Goal: Information Seeking & Learning: Learn about a topic

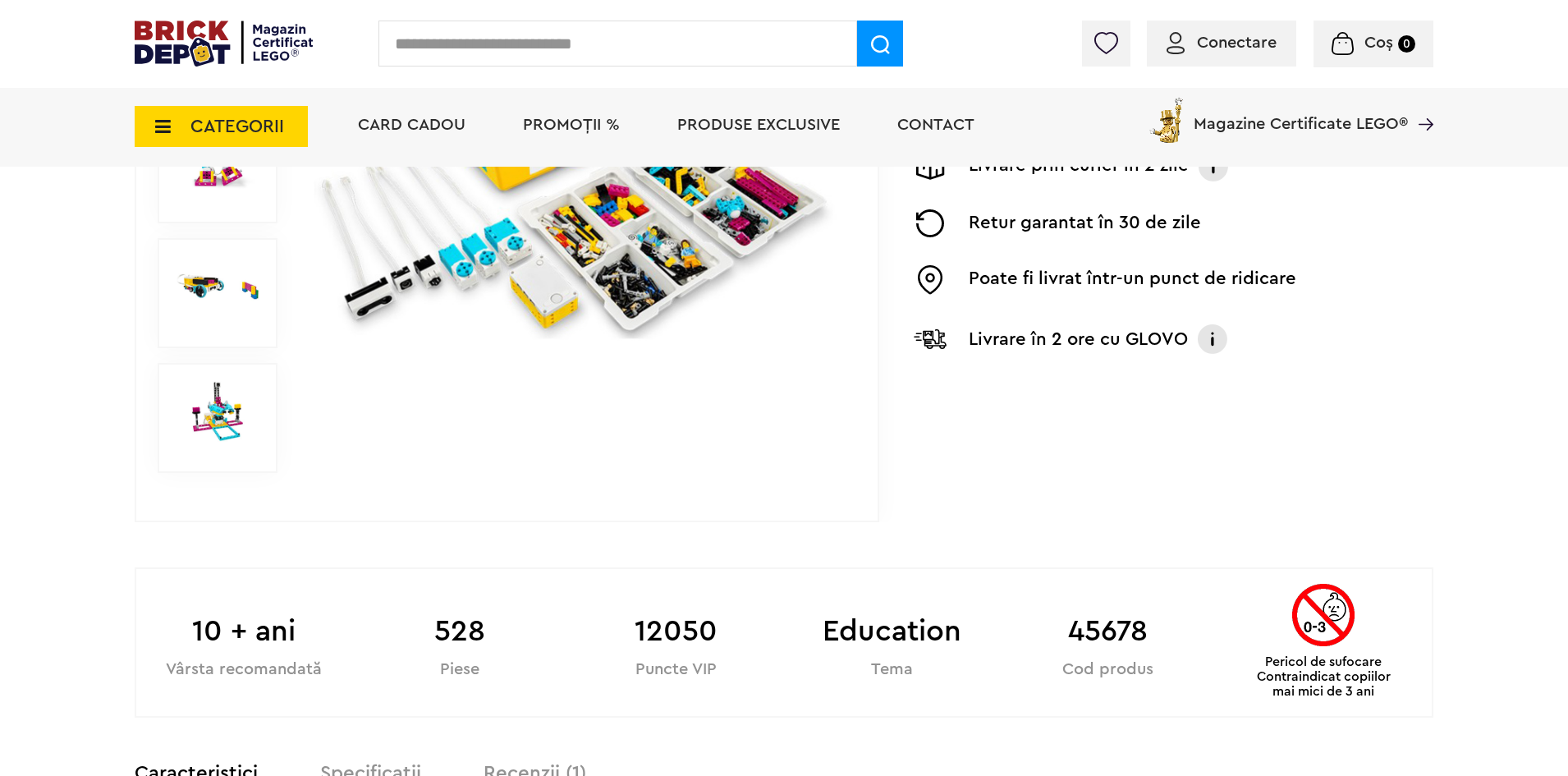
scroll to position [492, 0]
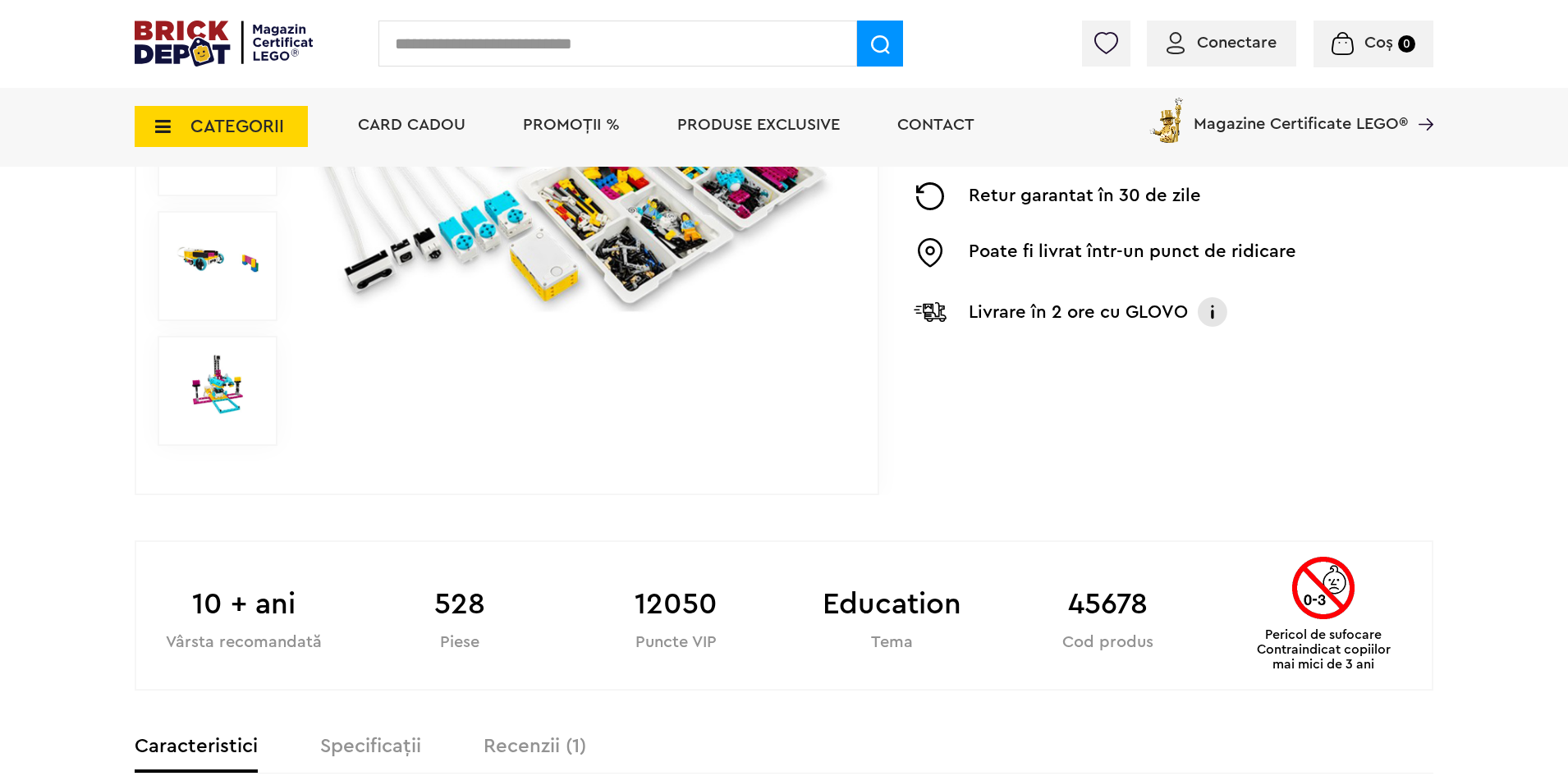
click at [583, 124] on span "PROMOȚII %" at bounding box center [572, 124] width 97 height 17
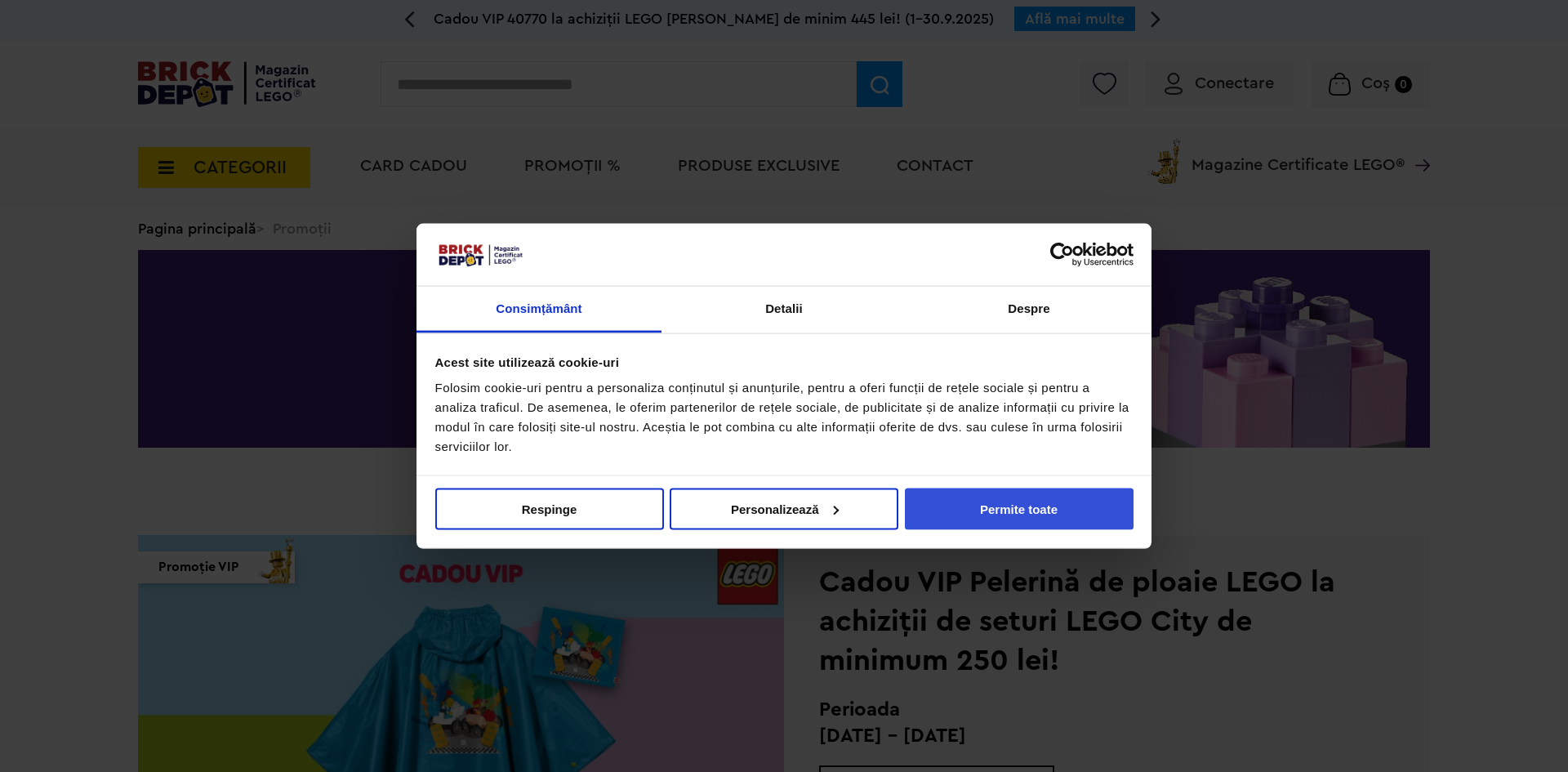
click at [992, 502] on button "Permite toate" at bounding box center [1019, 508] width 229 height 41
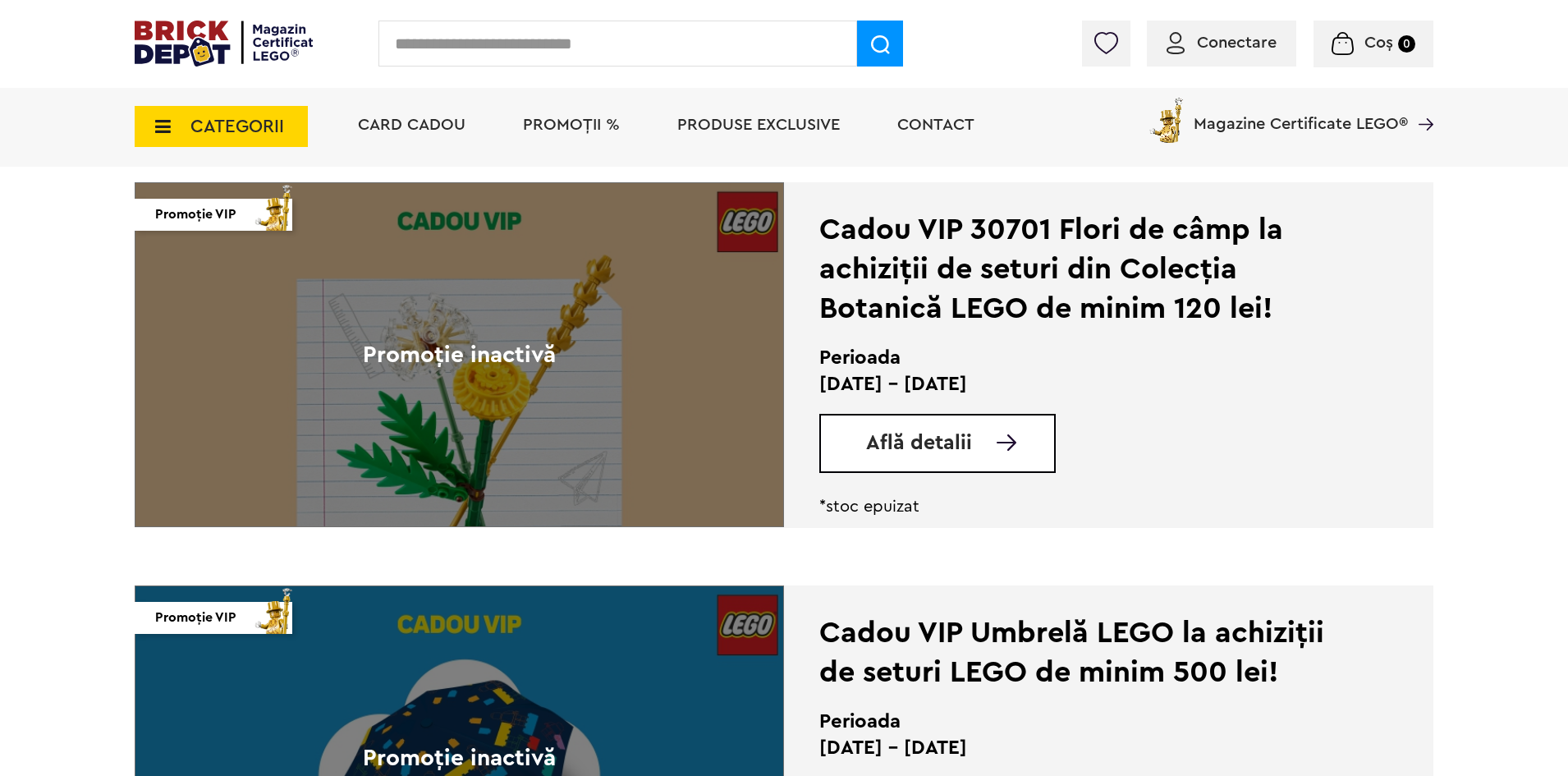
scroll to position [2874, 0]
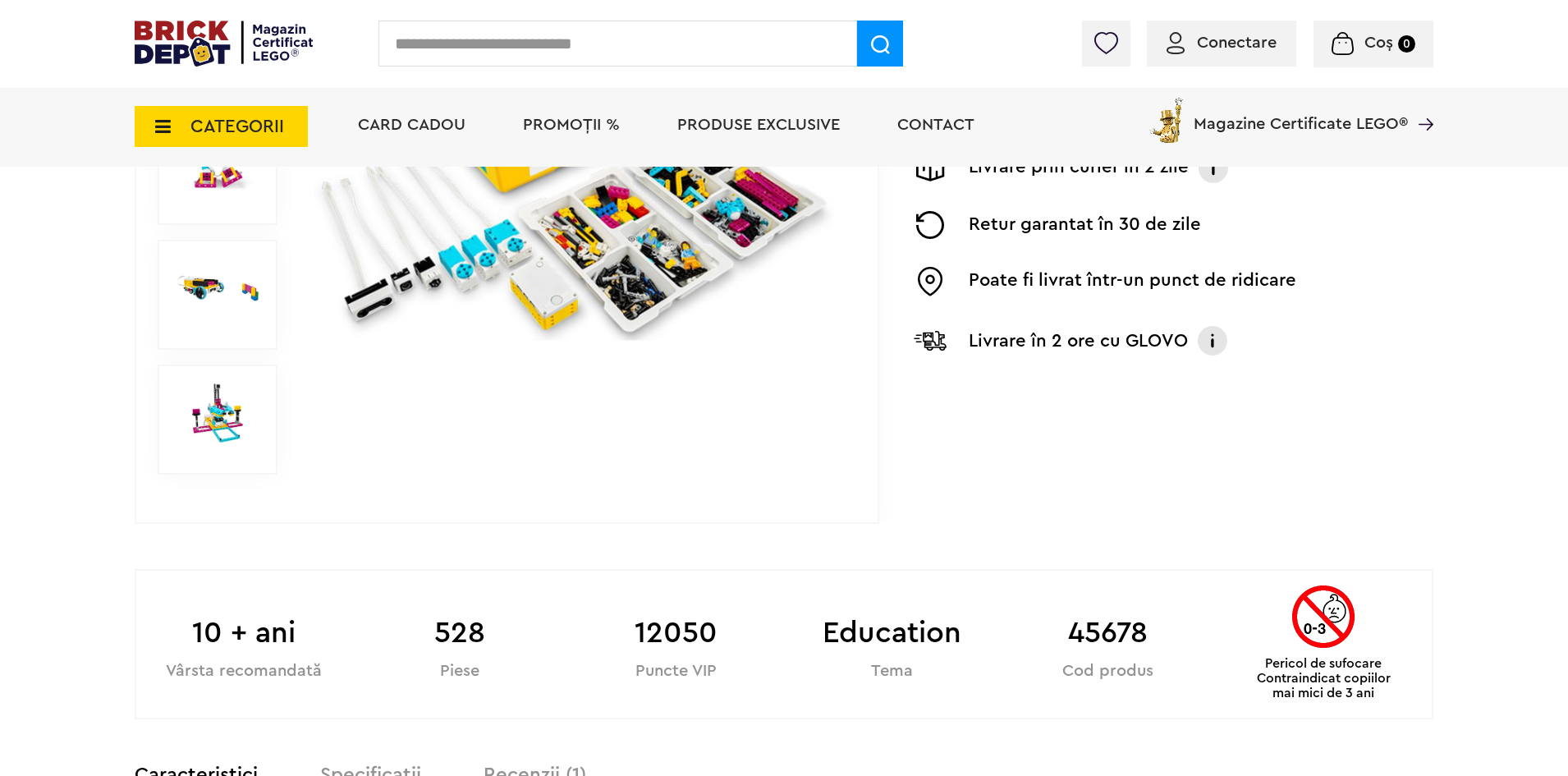
scroll to position [492, 0]
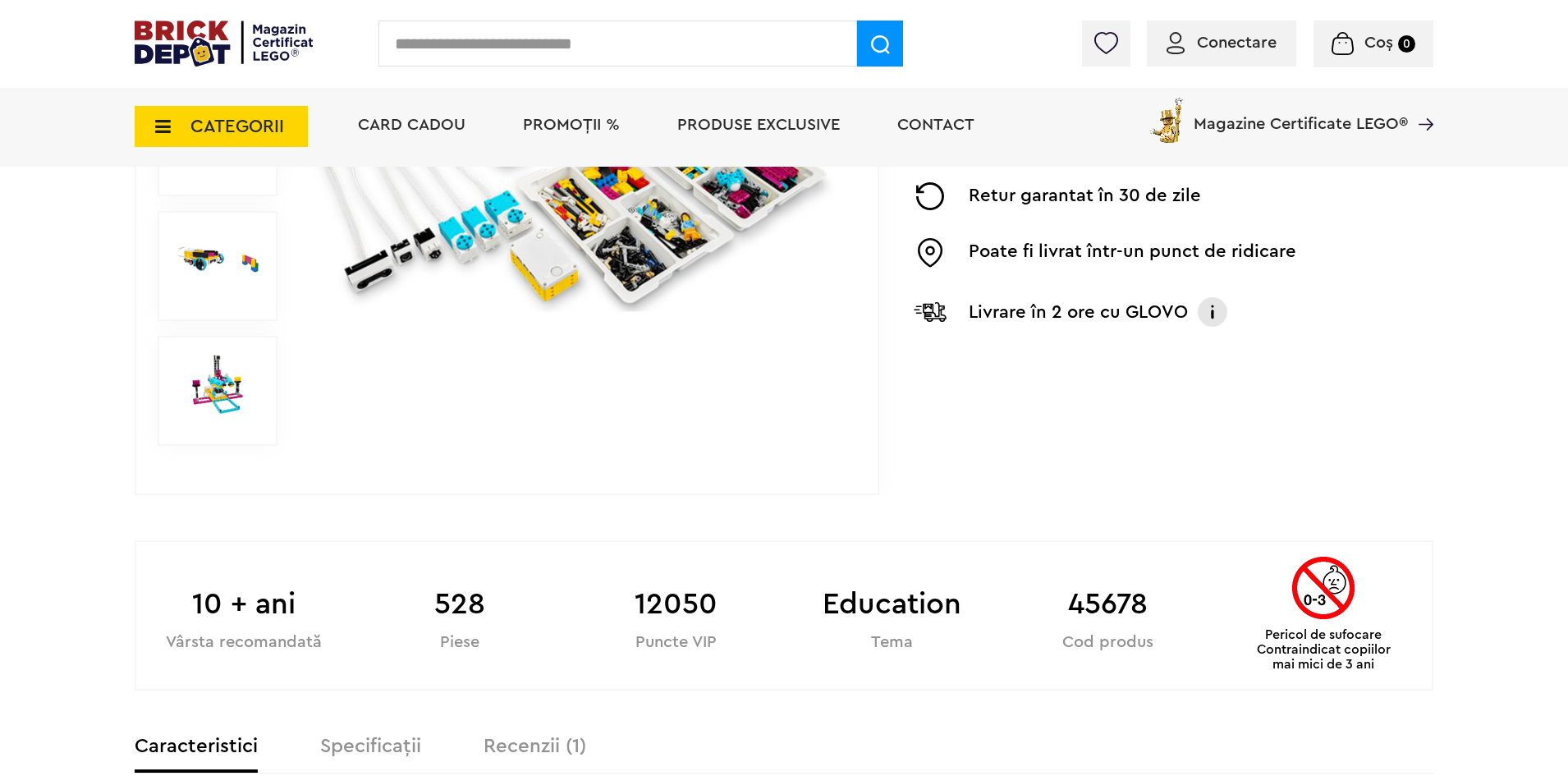
click at [220, 597] on b "10 + ani" at bounding box center [244, 604] width 216 height 45
click at [259, 621] on b "10 + ani" at bounding box center [244, 604] width 216 height 45
click at [295, 648] on div "Vârsta recomandată" at bounding box center [244, 643] width 216 height 16
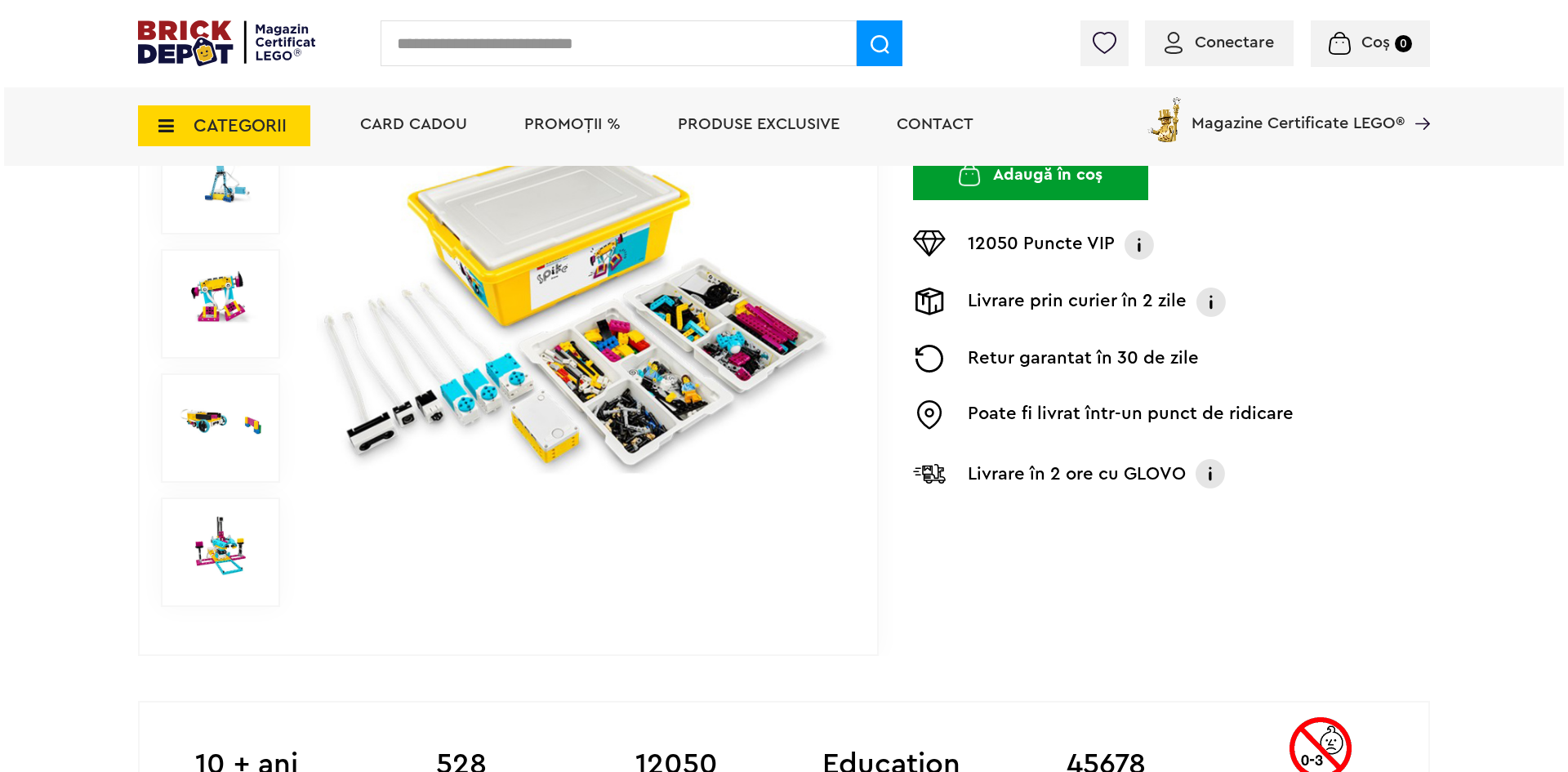
scroll to position [0, 0]
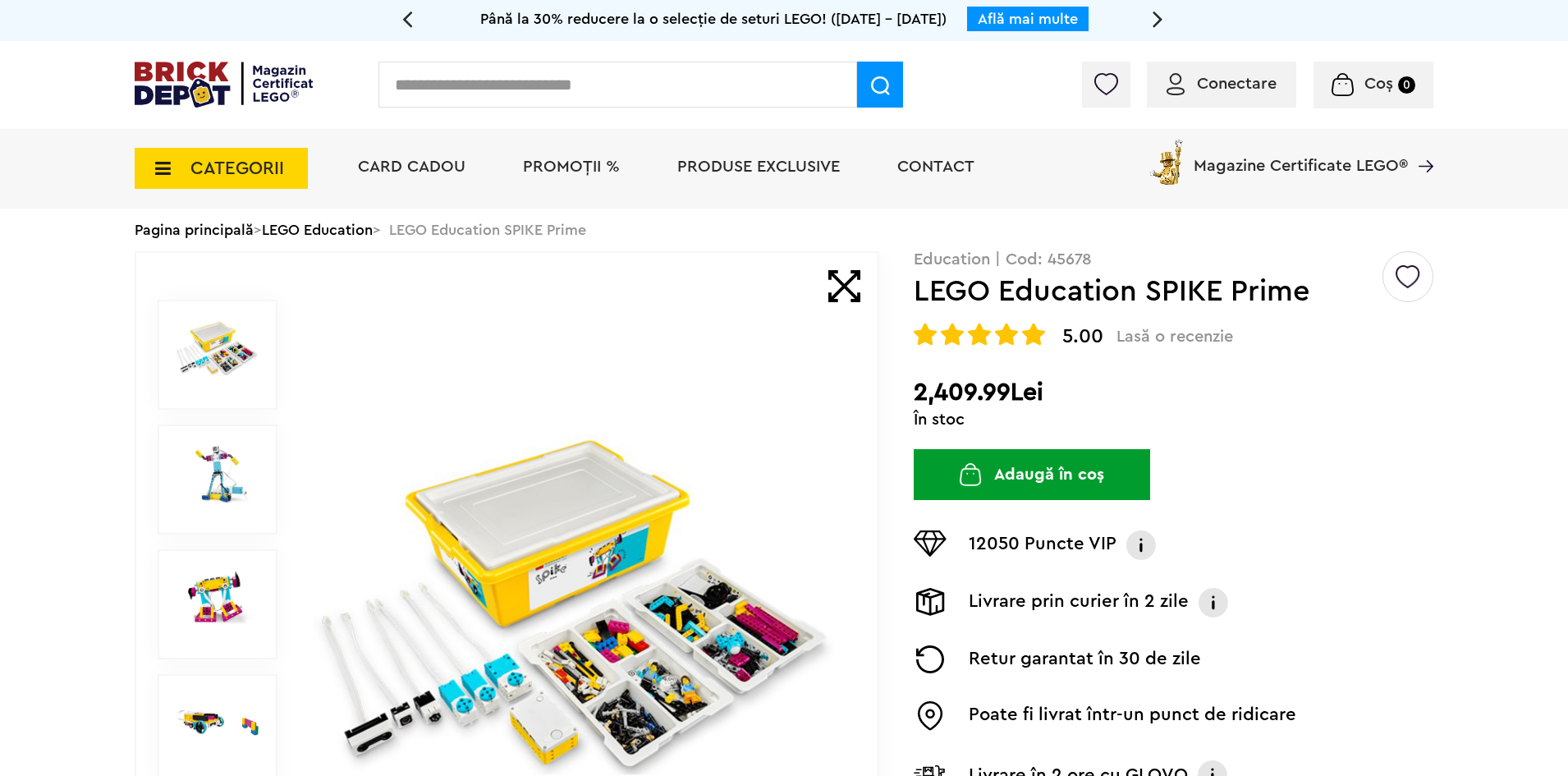
click at [527, 94] on input "text" at bounding box center [617, 84] width 478 height 46
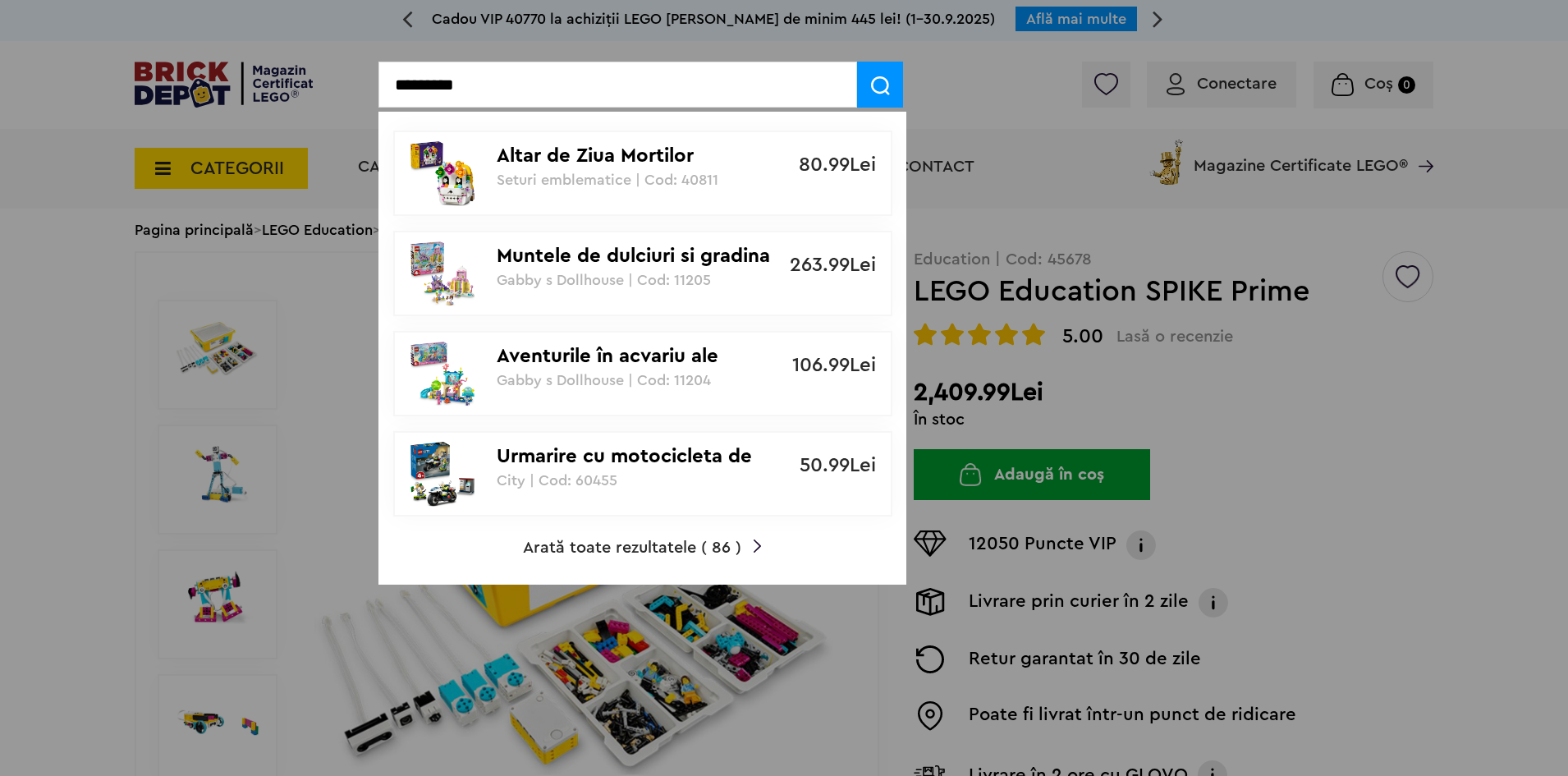
type input "*********"
